Goal: Task Accomplishment & Management: Manage account settings

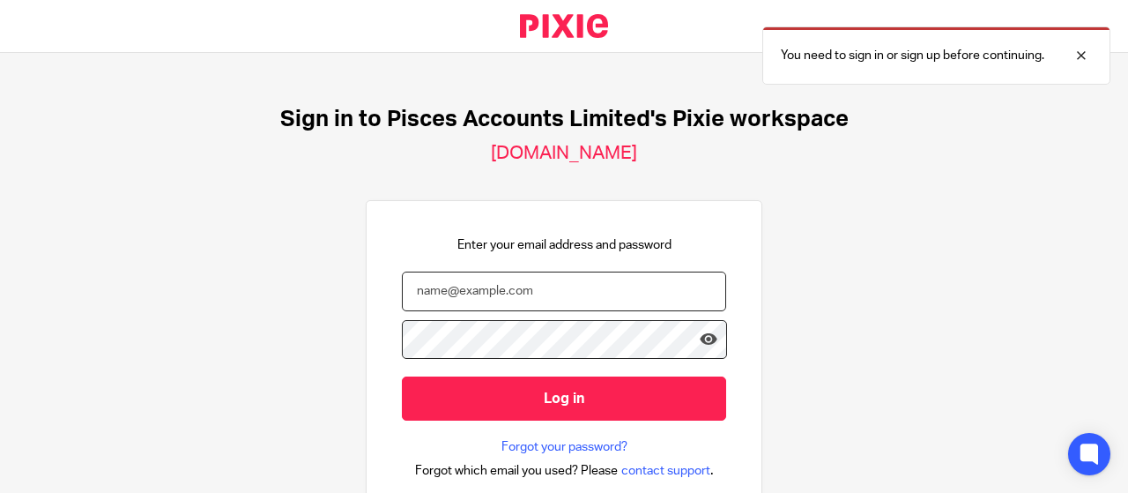
click at [526, 298] on input "email" at bounding box center [564, 291] width 324 height 40
click at [520, 295] on input "email" at bounding box center [564, 291] width 324 height 40
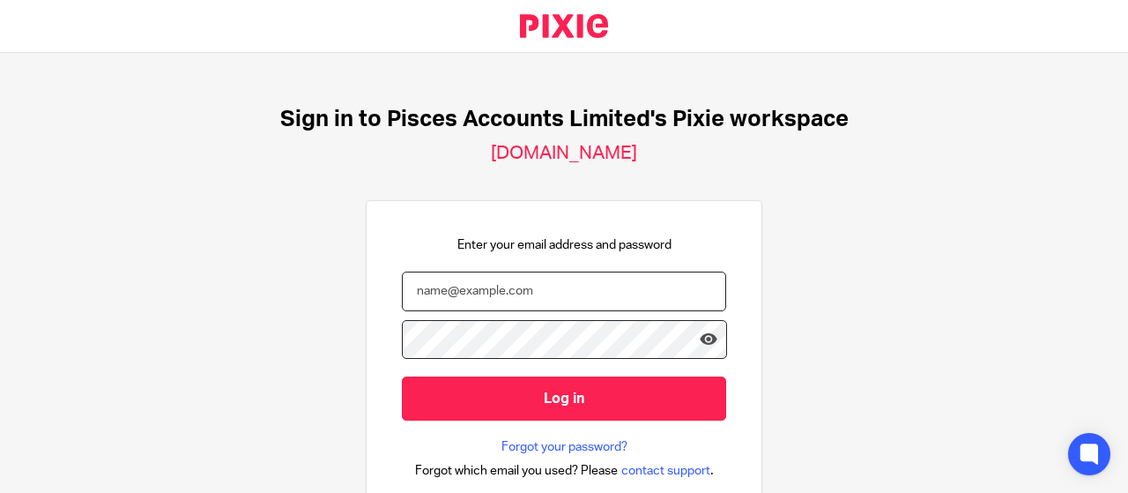
click at [483, 282] on input "email" at bounding box center [564, 291] width 324 height 40
click at [555, 271] on input "email" at bounding box center [564, 291] width 324 height 40
paste input "Confirmation Statement for the company Yoyopop Ltd"
type input "Confirmation Statement for the company Yoyopop Ltd"
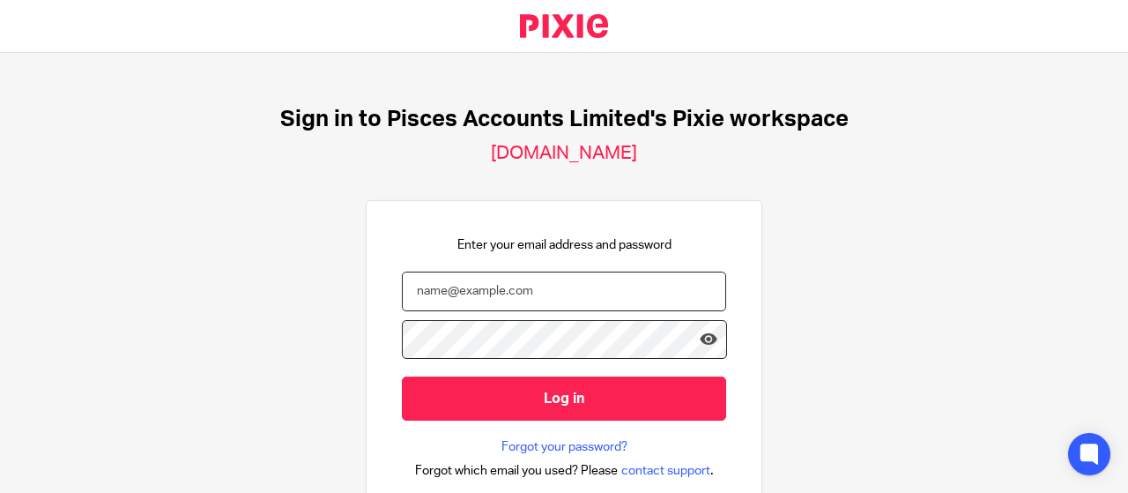
paste input "Confirmation Statement for the company Yoyopop Ltd"
type input "Confirmation Statement for the company Yoyopop Ltd"
click at [543, 300] on input "email" at bounding box center [564, 291] width 324 height 40
paste input "Fahad@piscesaccounts.co.uk"
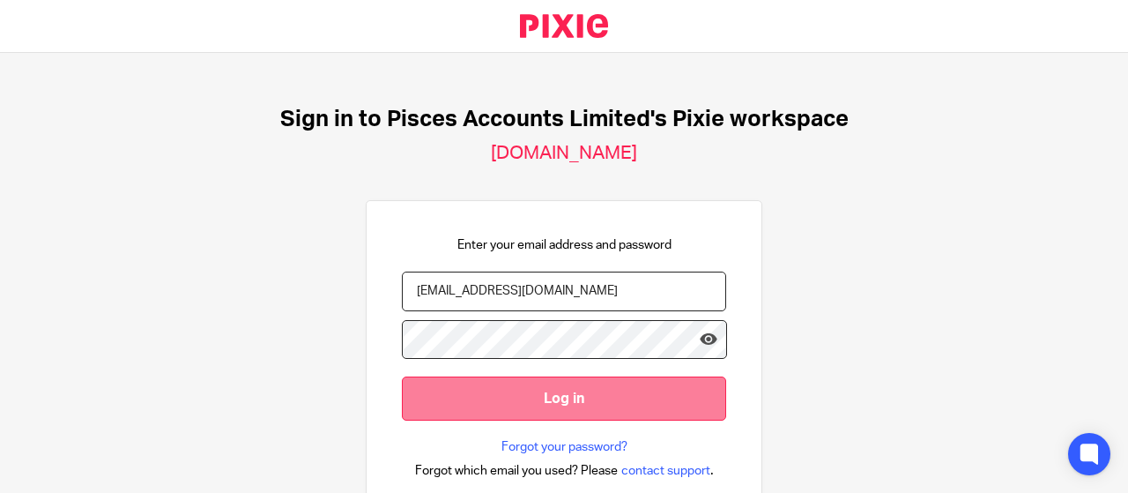
type input "Fahad@piscesaccounts.co.uk"
